Goal: Information Seeking & Learning: Find specific fact

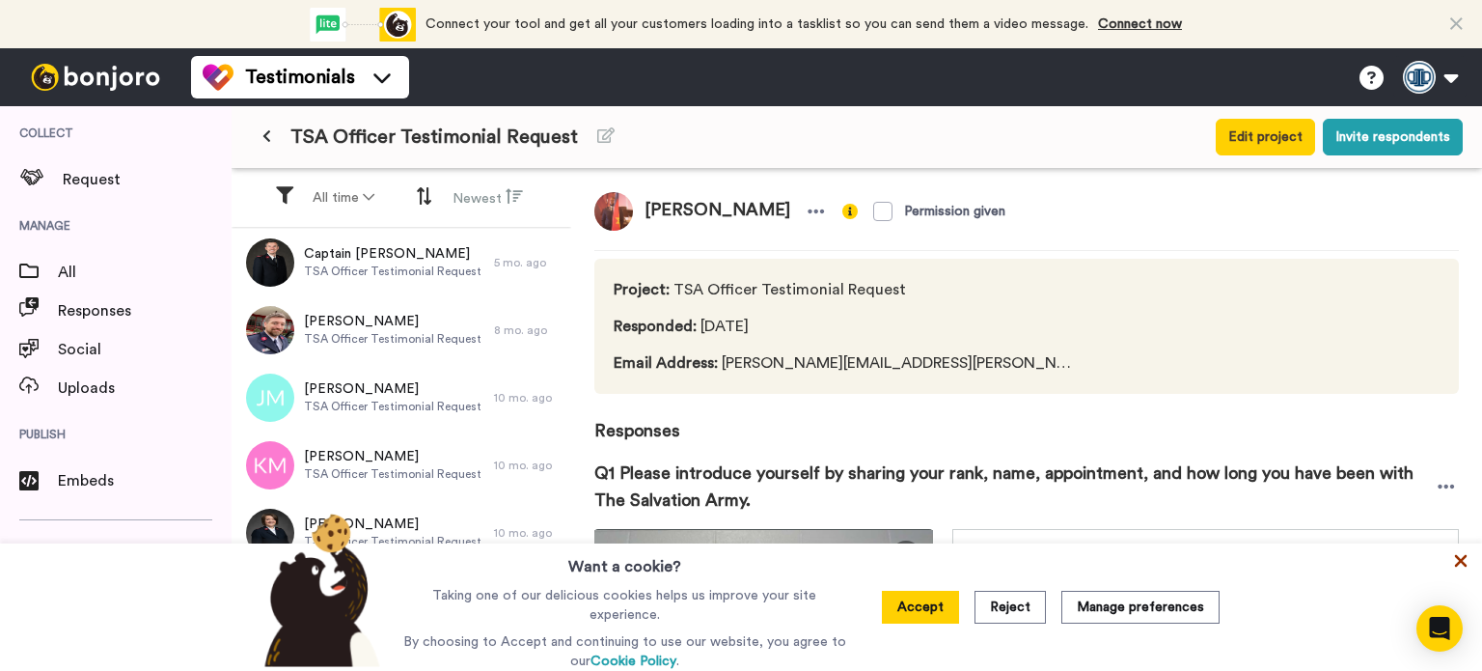
click at [1454, 566] on icon at bounding box center [1460, 560] width 19 height 19
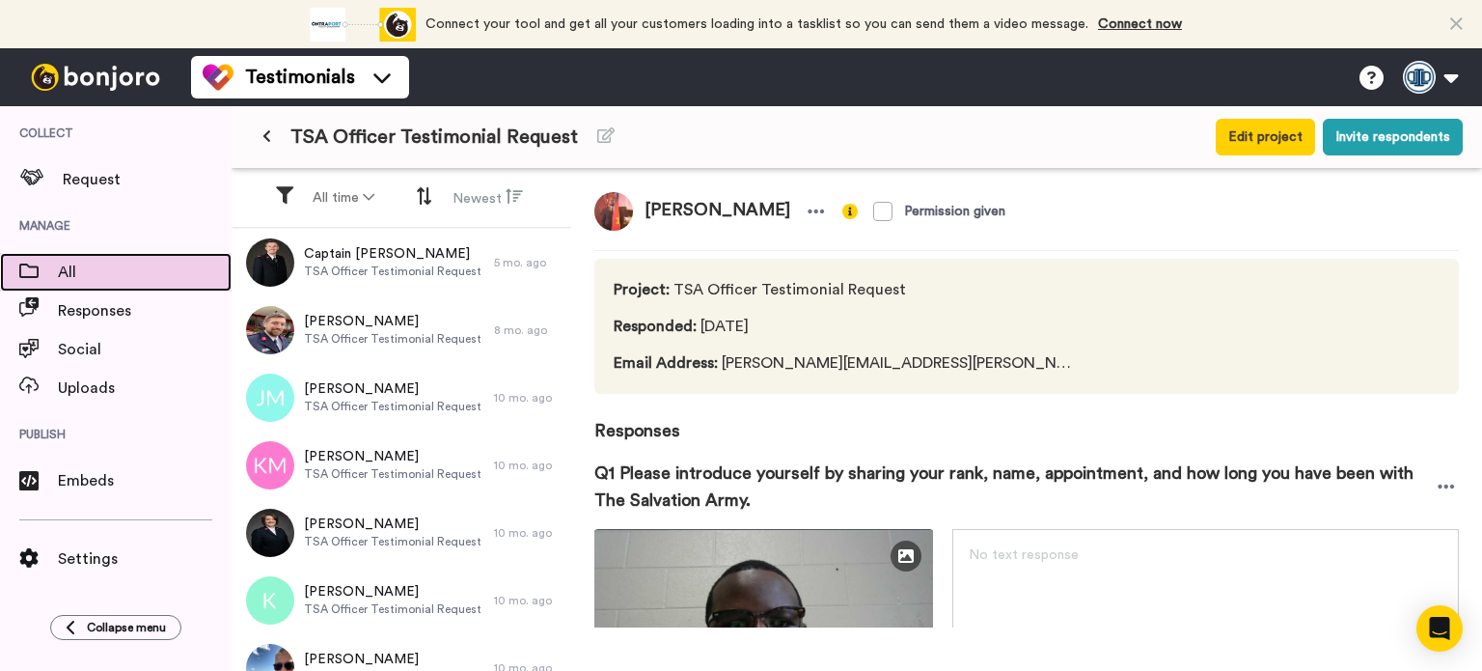
click at [83, 269] on span "All" at bounding box center [145, 272] width 174 height 23
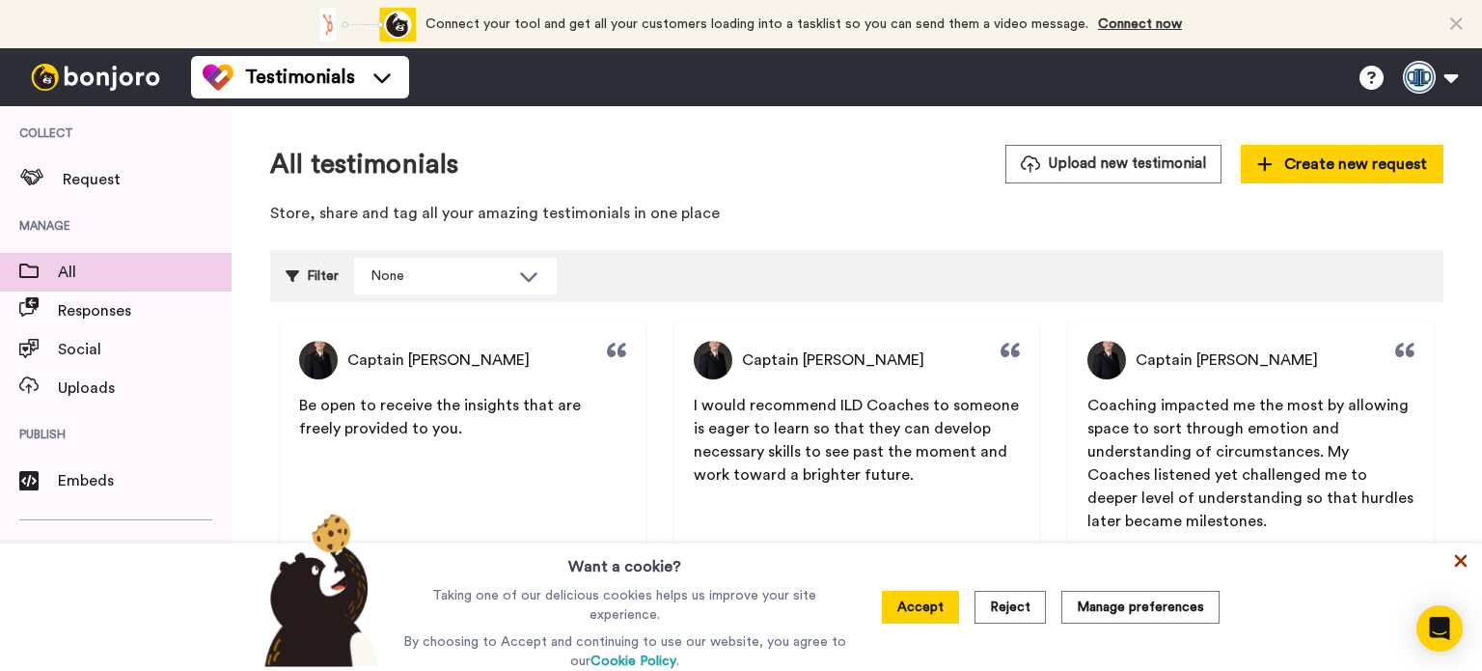
click at [1467, 561] on icon at bounding box center [1460, 560] width 19 height 19
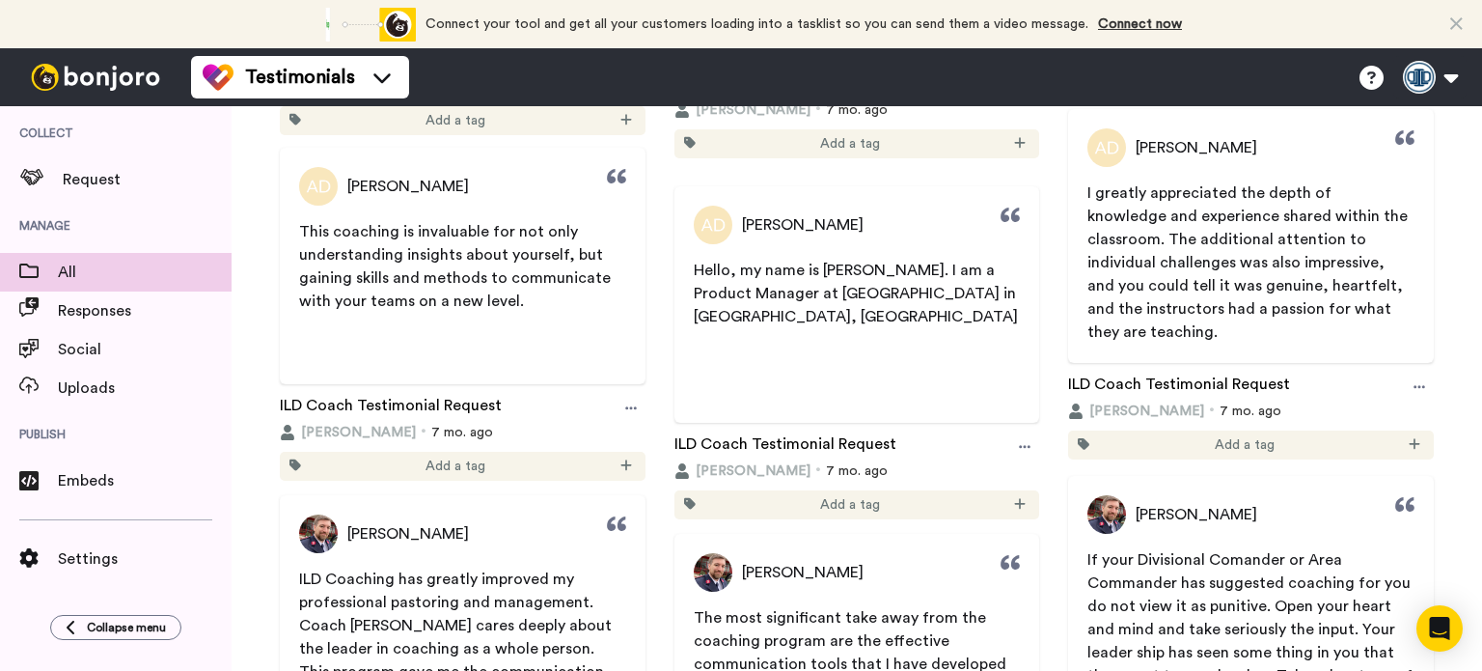
scroll to position [1447, 0]
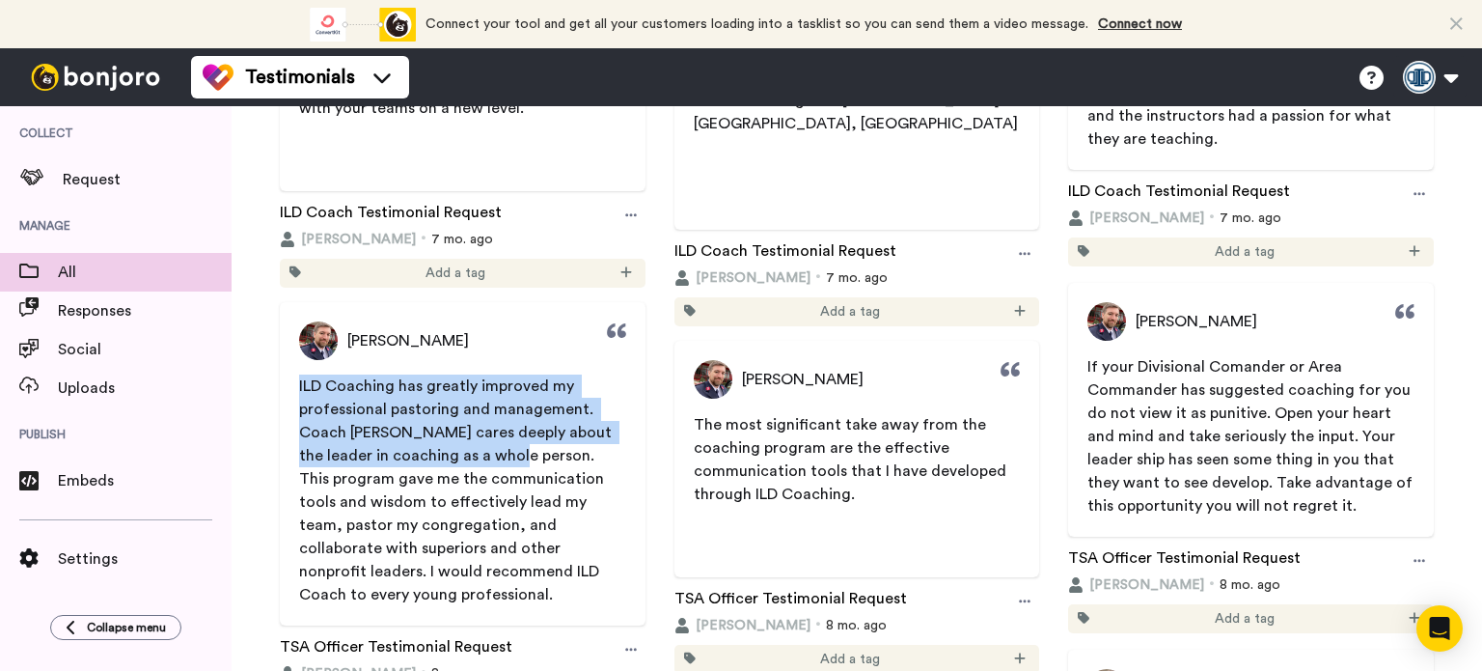
drag, startPoint x: 292, startPoint y: 386, endPoint x: 494, endPoint y: 457, distance: 213.9
click at [494, 457] on span "ILD Coaching has greatly improved my professional pastoring and management. Coa…" at bounding box center [463, 490] width 366 height 232
copy span "ILD Coaching has greatly improved my professional pastoring and management. Coa…"
